Goal: Transaction & Acquisition: Purchase product/service

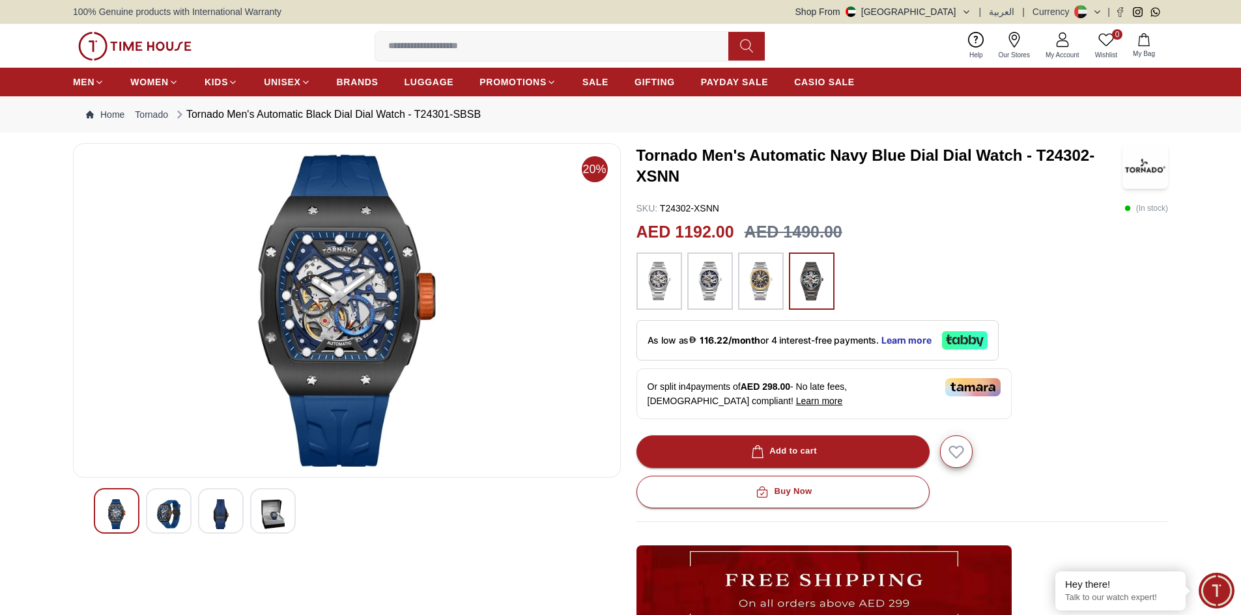
click at [162, 516] on img at bounding box center [168, 514] width 23 height 30
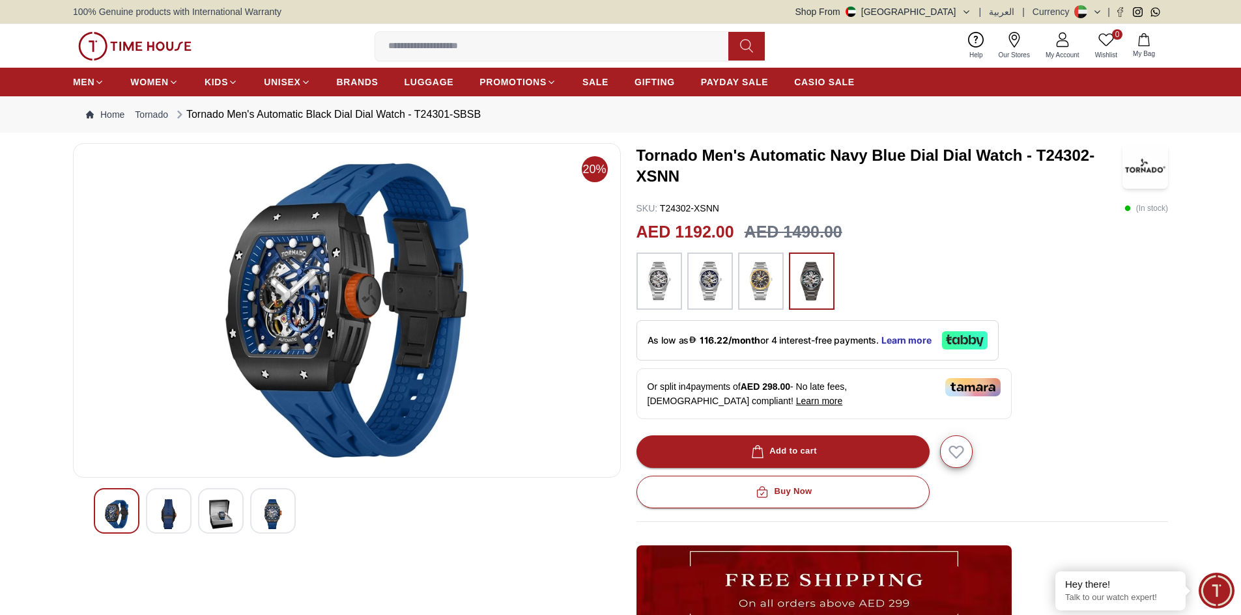
click at [228, 509] on img at bounding box center [220, 514] width 23 height 30
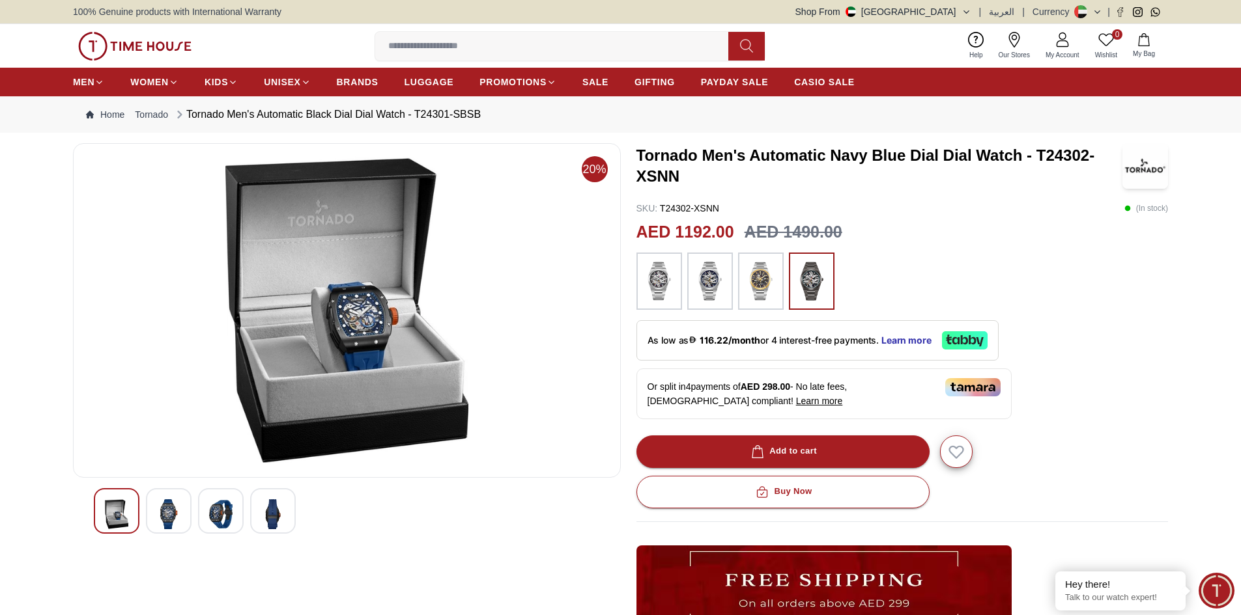
click at [283, 512] on img at bounding box center [272, 514] width 23 height 30
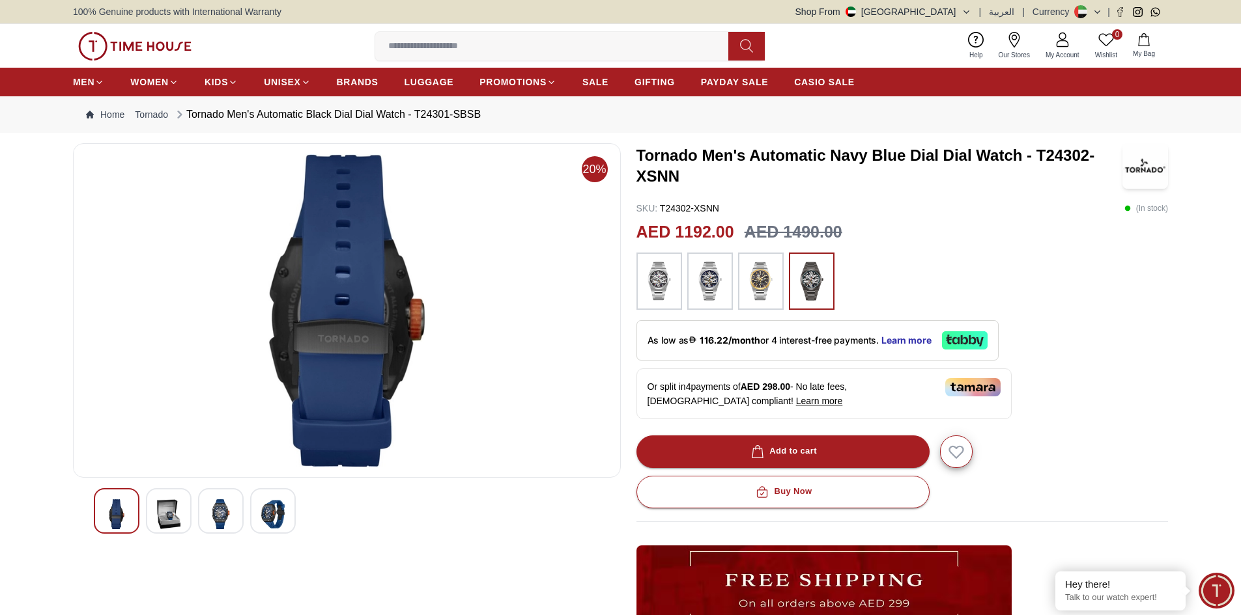
click at [212, 511] on img at bounding box center [220, 514] width 23 height 30
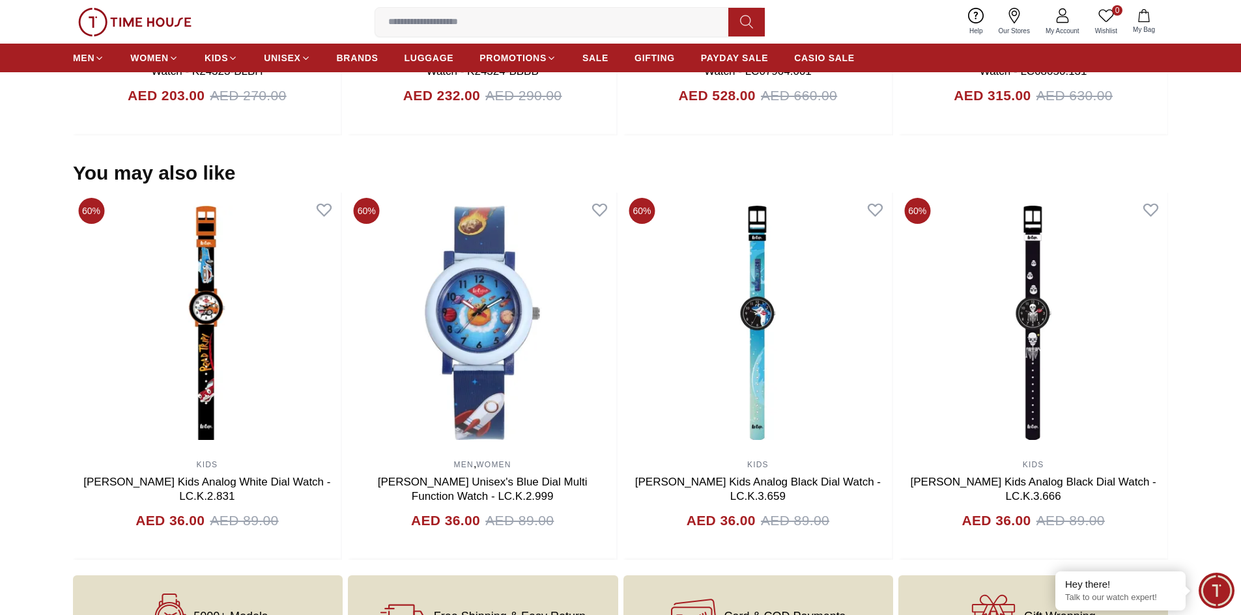
scroll to position [1237, 0]
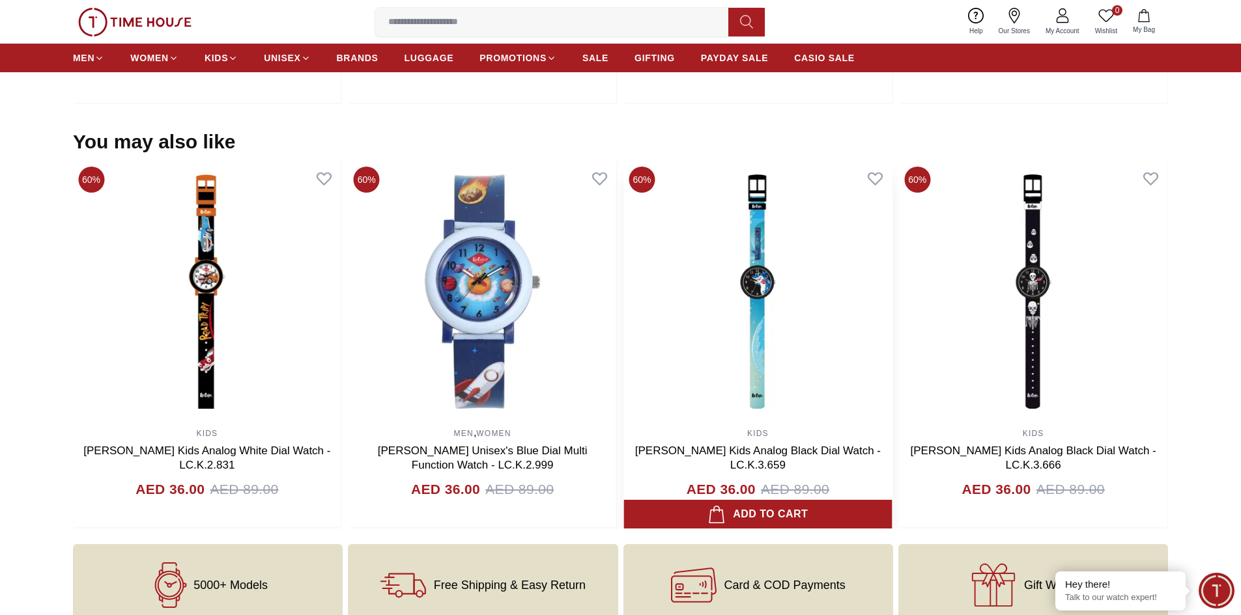
click at [708, 448] on link "[PERSON_NAME] Kids Analog Black Dial Watch - LC.K.3.659" at bounding box center [758, 458] width 246 height 27
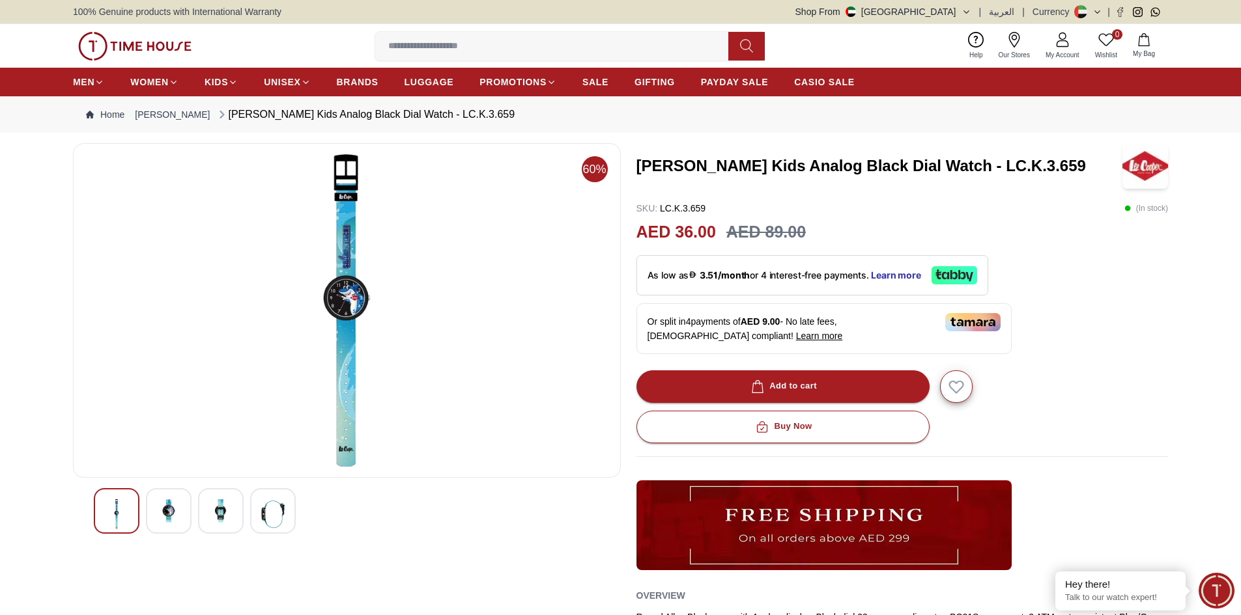
click at [167, 515] on img at bounding box center [168, 510] width 23 height 23
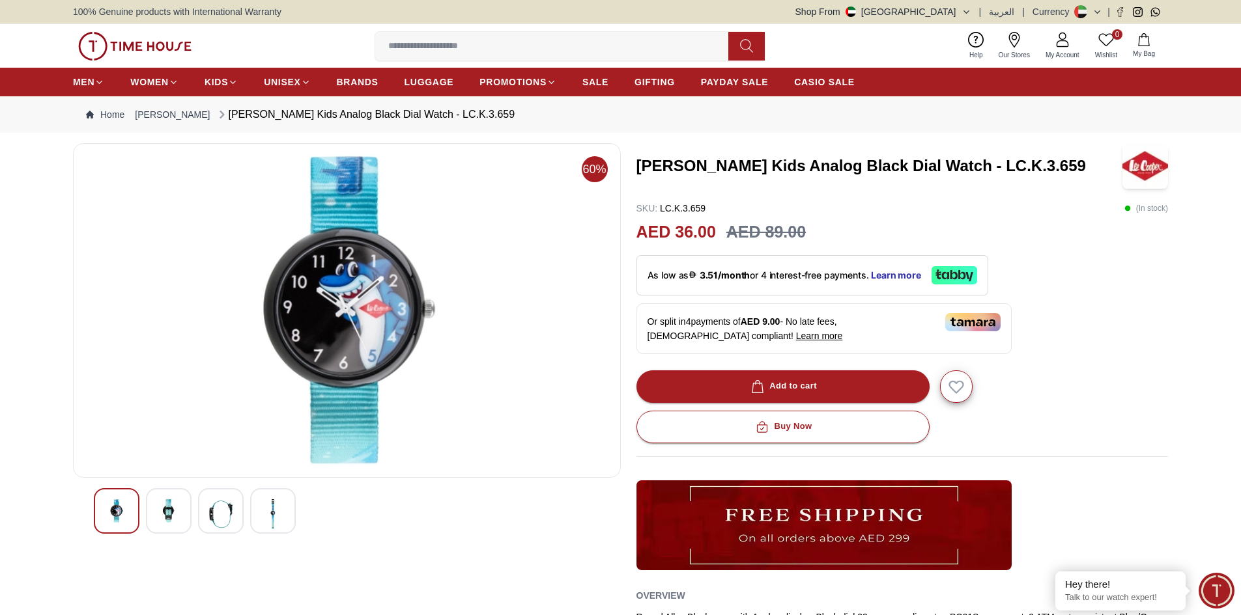
click at [230, 509] on img at bounding box center [220, 514] width 23 height 30
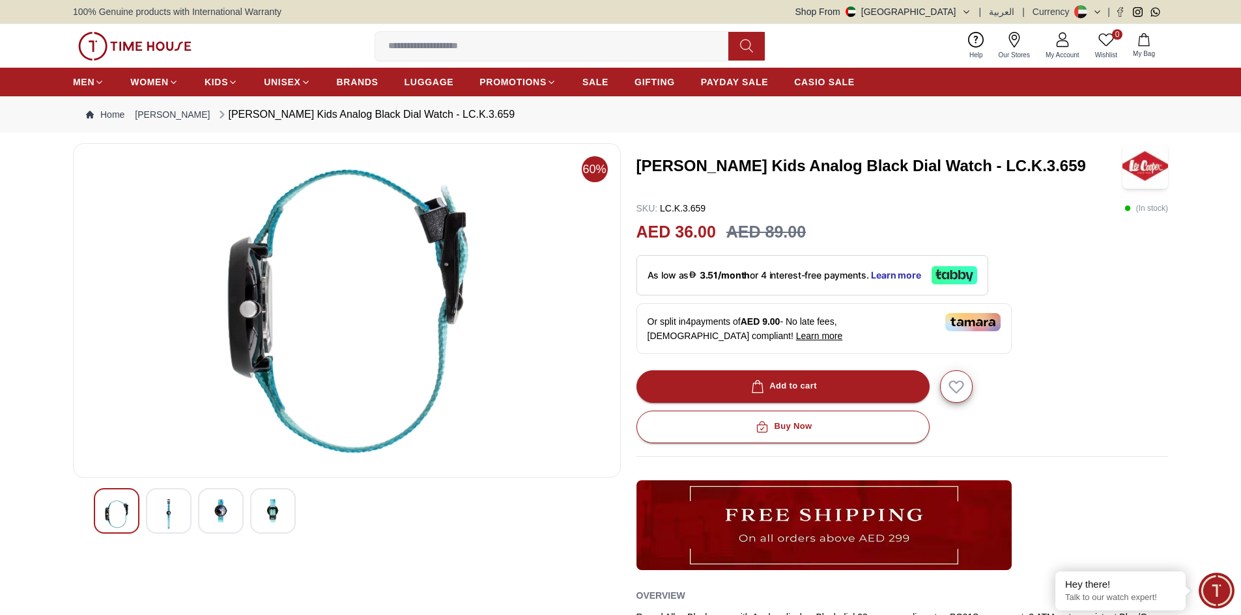
click at [273, 513] on img at bounding box center [272, 510] width 23 height 23
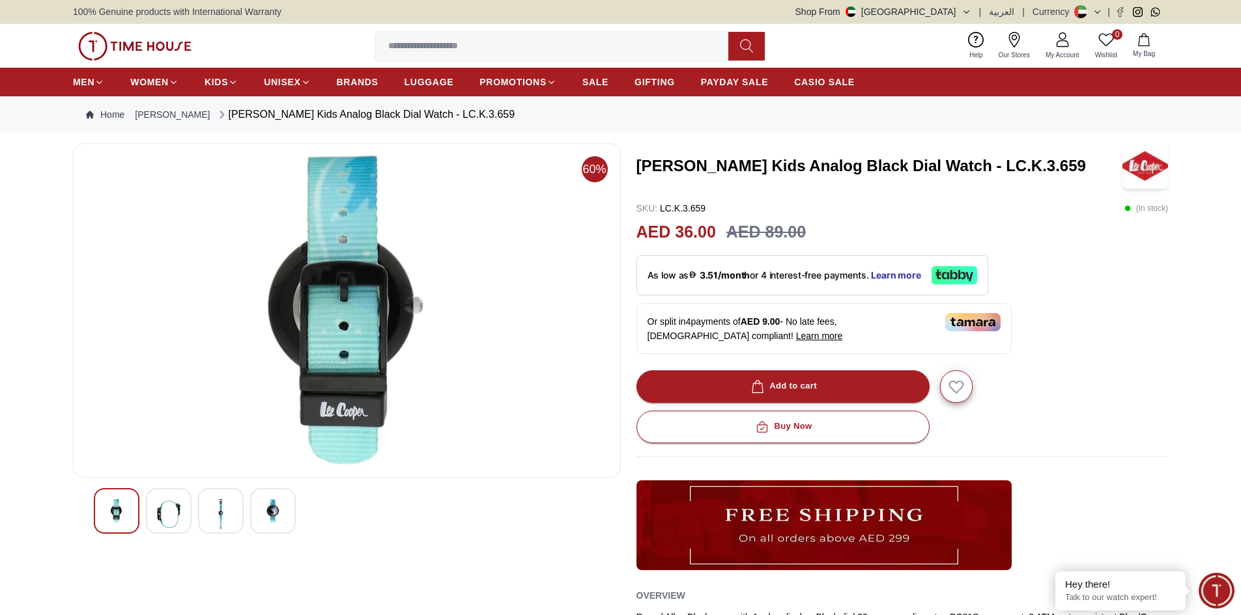
click at [219, 511] on img at bounding box center [220, 514] width 23 height 30
